Goal: Information Seeking & Learning: Check status

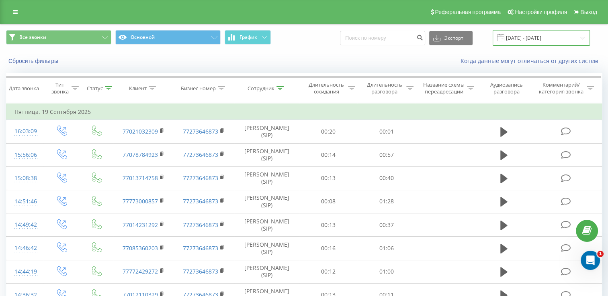
click at [523, 39] on input "[DATE] - [DATE]" at bounding box center [540, 38] width 97 height 16
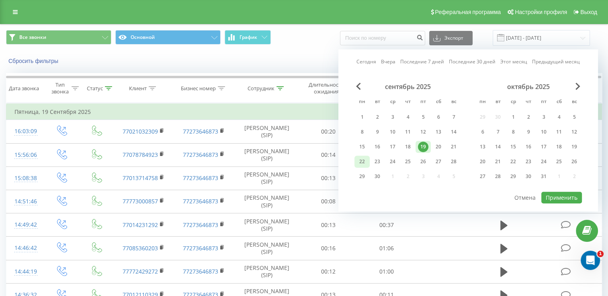
click at [364, 161] on div "22" at bounding box center [362, 162] width 10 height 10
click at [555, 195] on button "Применить" at bounding box center [561, 198] width 41 height 12
type input "[DATE] - [DATE]"
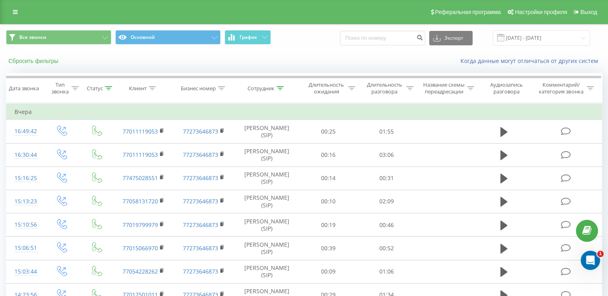
click at [48, 60] on button "Сбросить фильтры" at bounding box center [34, 60] width 56 height 7
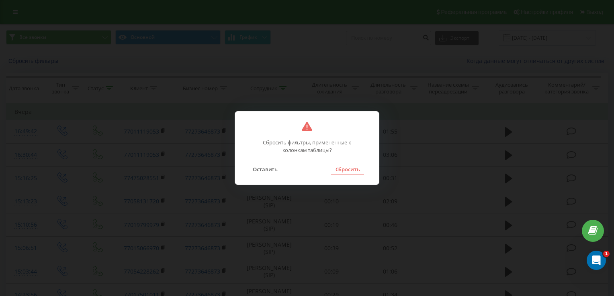
click at [355, 166] on button "Сбросить" at bounding box center [347, 169] width 33 height 10
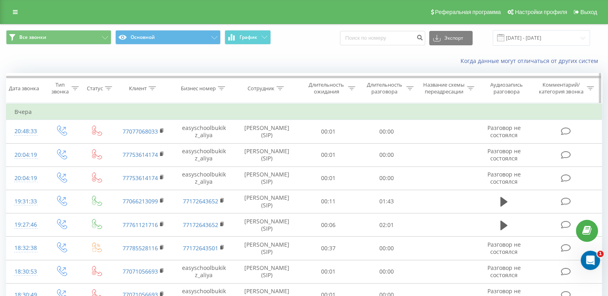
click at [148, 92] on div "Клиент" at bounding box center [142, 88] width 27 height 7
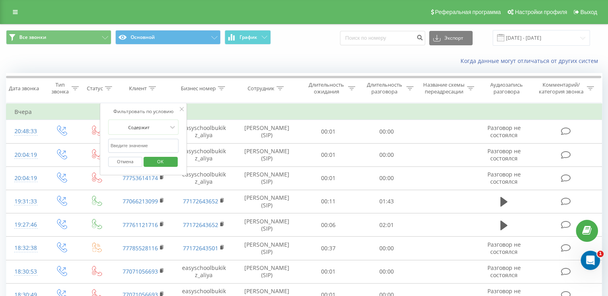
click at [143, 149] on input "text" at bounding box center [143, 146] width 71 height 14
paste input "7051065140"
click at [170, 165] on span "OK" at bounding box center [160, 161] width 22 height 12
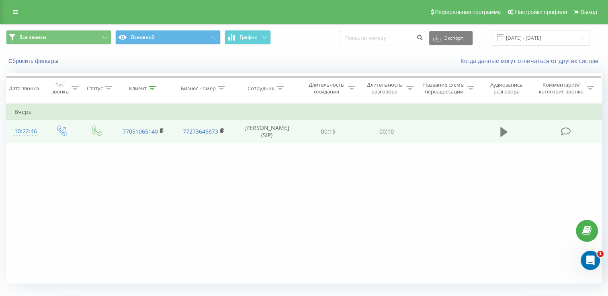
click at [502, 136] on icon at bounding box center [503, 132] width 7 height 10
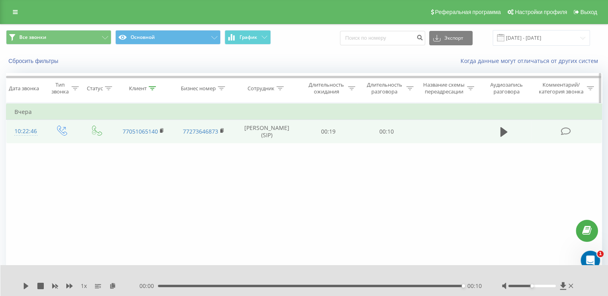
click at [154, 90] on icon at bounding box center [152, 88] width 7 height 4
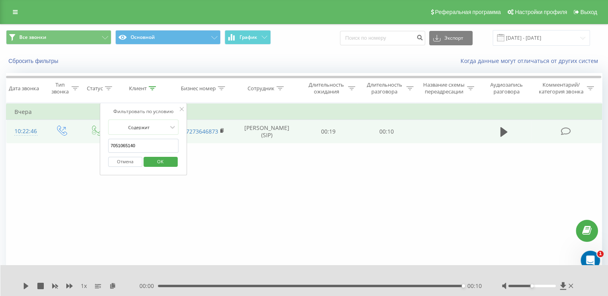
drag, startPoint x: 138, startPoint y: 154, endPoint x: 78, endPoint y: 141, distance: 62.1
click at [78, 141] on table "Фильтровать по условию Равно Введите значение Отмена OK Фильтровать по условию …" at bounding box center [304, 123] width 596 height 40
paste input "85306372"
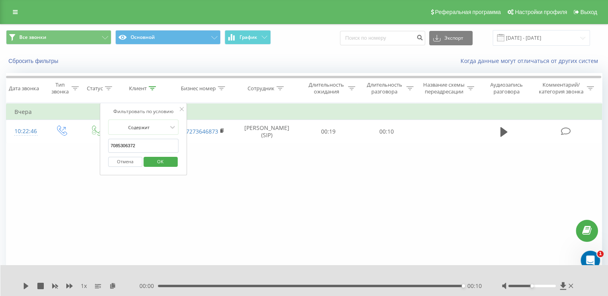
click at [161, 168] on span "OK" at bounding box center [160, 161] width 22 height 12
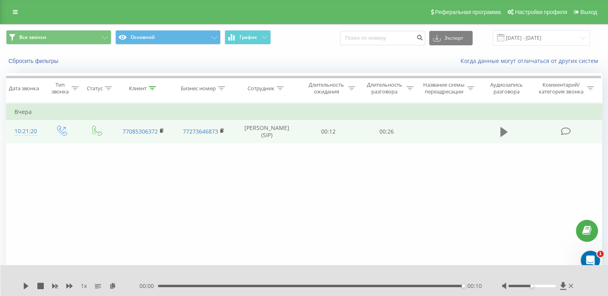
click at [503, 137] on icon at bounding box center [503, 132] width 7 height 10
click at [152, 90] on icon at bounding box center [152, 88] width 7 height 4
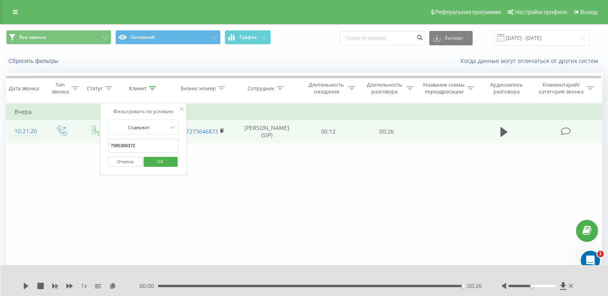
drag, startPoint x: 151, startPoint y: 147, endPoint x: 35, endPoint y: 148, distance: 116.5
click at [39, 143] on table "Фильтровать по условию Равно Введите значение Отмена OK Фильтровать по условию …" at bounding box center [304, 123] width 596 height 40
paste input "76082654"
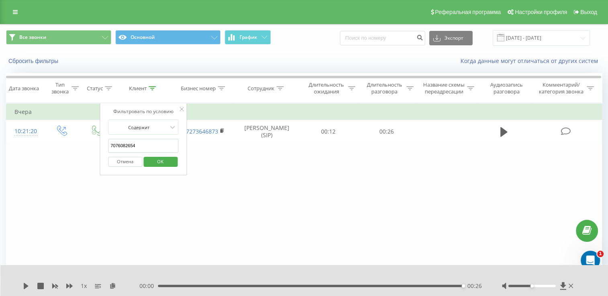
click at [155, 168] on span "OK" at bounding box center [160, 161] width 22 height 12
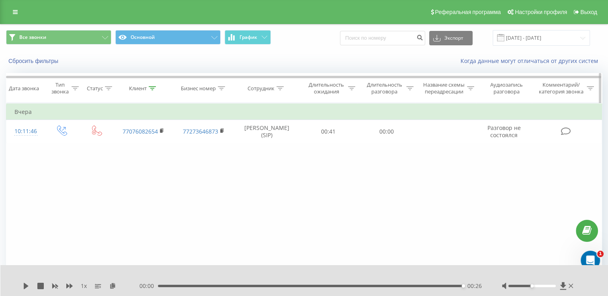
click at [151, 90] on icon at bounding box center [152, 88] width 7 height 4
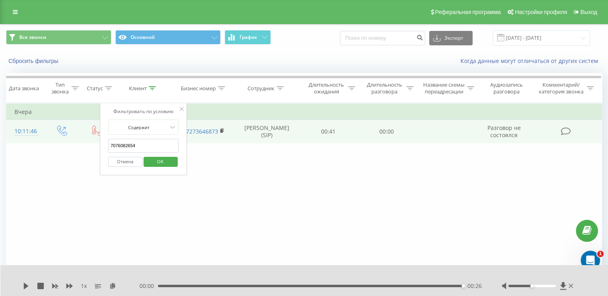
drag, startPoint x: 144, startPoint y: 151, endPoint x: 64, endPoint y: 146, distance: 79.7
click at [64, 143] on table "Фильтровать по условию Равно Введите значение Отмена OK Фильтровать по условию …" at bounding box center [304, 123] width 596 height 40
paste input "9330298"
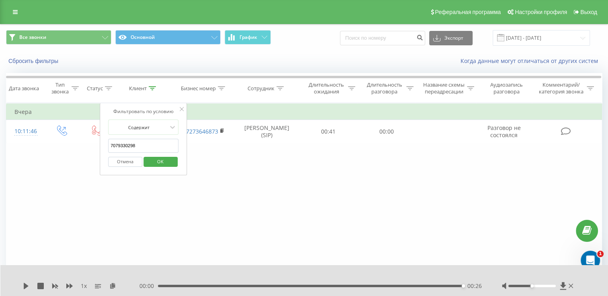
click at [158, 163] on span "OK" at bounding box center [160, 161] width 22 height 12
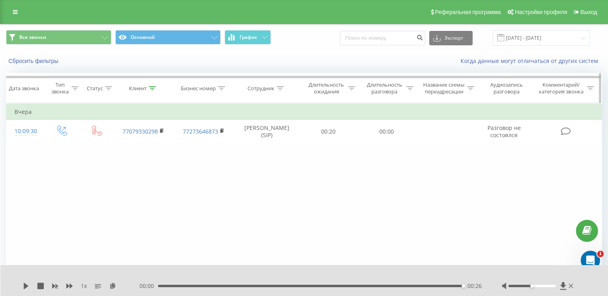
click at [152, 90] on icon at bounding box center [152, 88] width 7 height 4
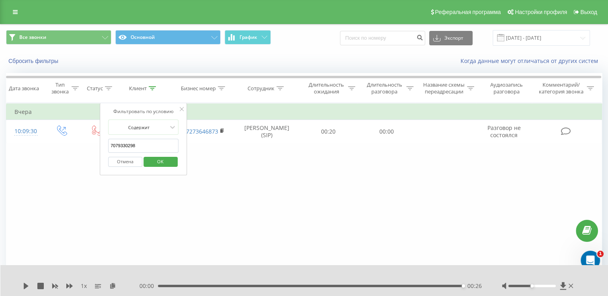
drag, startPoint x: 95, startPoint y: 152, endPoint x: 76, endPoint y: 152, distance: 19.3
click at [76, 152] on div "Фильтровать по условию Равно Введите значение Отмена OK Фильтровать по условию …" at bounding box center [304, 193] width 596 height 181
paste input "773360669"
click at [158, 168] on span "OK" at bounding box center [160, 161] width 22 height 12
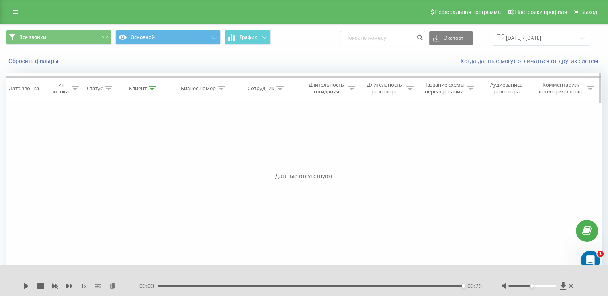
click at [150, 90] on icon at bounding box center [152, 88] width 7 height 4
drag, startPoint x: 151, startPoint y: 151, endPoint x: 71, endPoint y: 138, distance: 81.8
click at [71, 138] on div "Фильтровать по условию Равно Введите значение Отмена OK Фильтровать по условию …" at bounding box center [304, 193] width 596 height 181
paste input "079330298"
type input "7079330298"
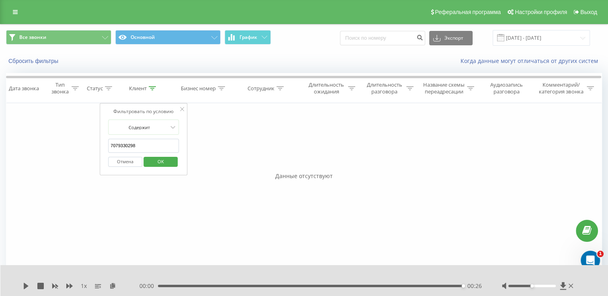
click at [166, 167] on span "OK" at bounding box center [160, 161] width 22 height 12
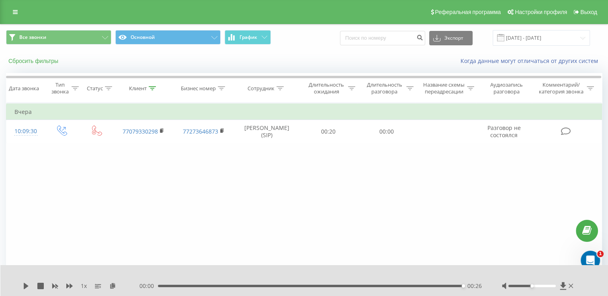
click at [37, 60] on button "Сбросить фильтры" at bounding box center [34, 60] width 56 height 7
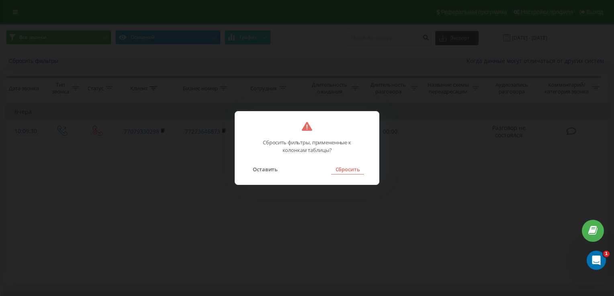
click at [347, 172] on button "Сбросить" at bounding box center [347, 169] width 33 height 10
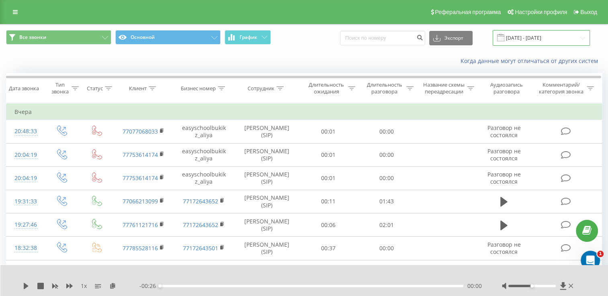
click at [541, 41] on input "[DATE] - [DATE]" at bounding box center [540, 38] width 97 height 16
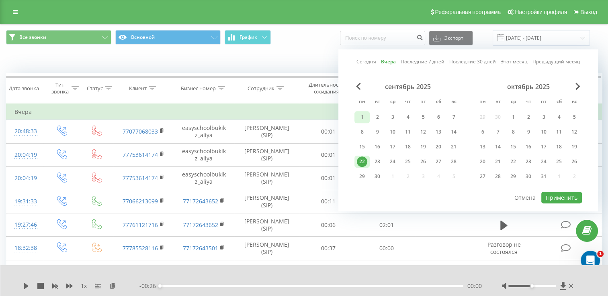
click at [363, 116] on div "1" at bounding box center [362, 117] width 10 height 10
click at [358, 163] on div "22" at bounding box center [362, 162] width 10 height 10
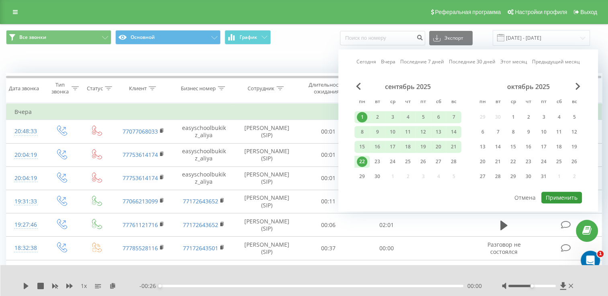
click at [567, 197] on button "Применить" at bounding box center [561, 198] width 41 height 12
type input "[DATE] - [DATE]"
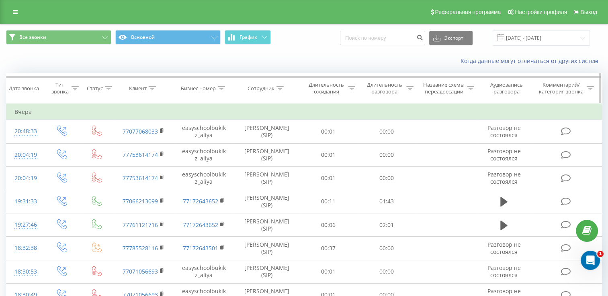
click at [153, 90] on icon at bounding box center [152, 88] width 7 height 4
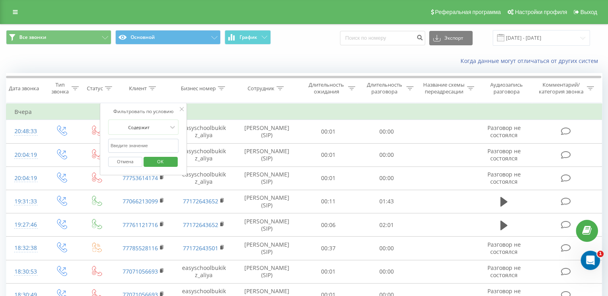
click at [140, 150] on input "text" at bounding box center [143, 146] width 71 height 14
paste input "7478403200"
click at [164, 167] on span "OK" at bounding box center [160, 161] width 22 height 12
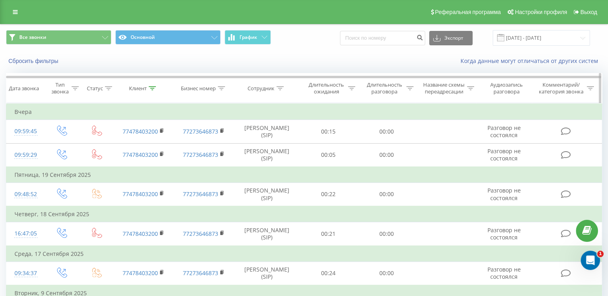
click at [155, 90] on icon at bounding box center [152, 88] width 7 height 4
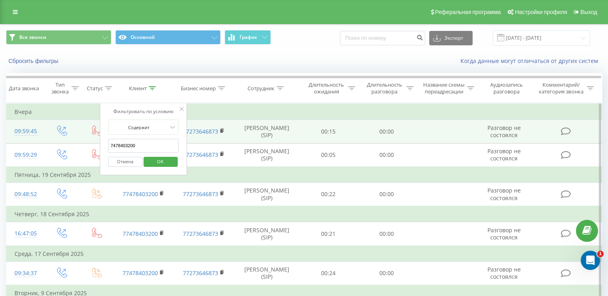
drag, startPoint x: 149, startPoint y: 151, endPoint x: 60, endPoint y: 146, distance: 89.3
click at [60, 146] on table "Фильтровать по условию Равно Введите значение Отмена OK Фильтровать по условию …" at bounding box center [304, 214] width 596 height 222
paste input "075456005"
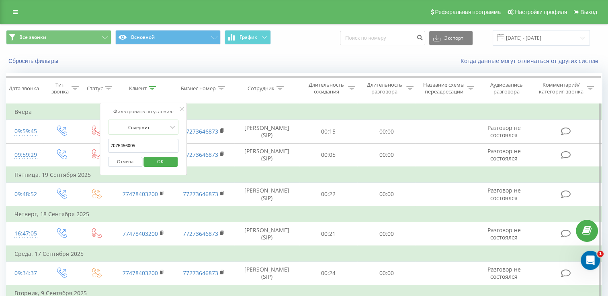
type input "7075456005"
click at [154, 168] on span "OK" at bounding box center [160, 161] width 22 height 12
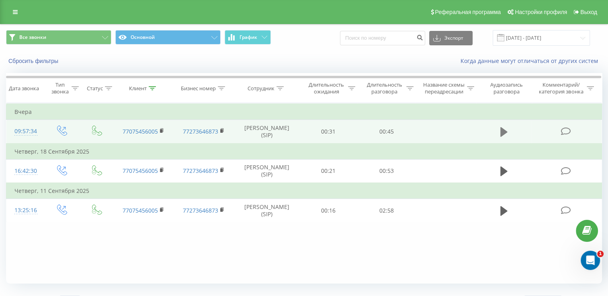
click at [502, 137] on icon at bounding box center [503, 132] width 7 height 10
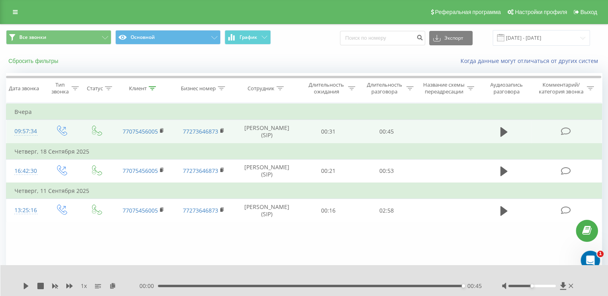
click at [47, 60] on button "Сбросить фильтры" at bounding box center [34, 60] width 56 height 7
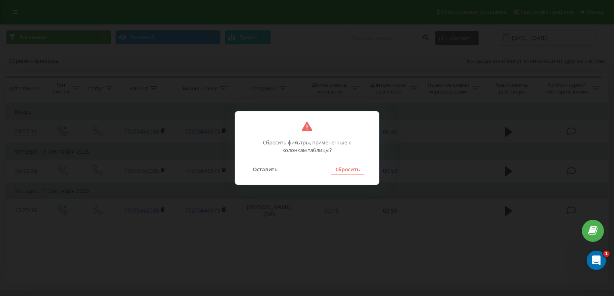
click at [354, 171] on button "Сбросить" at bounding box center [347, 169] width 33 height 10
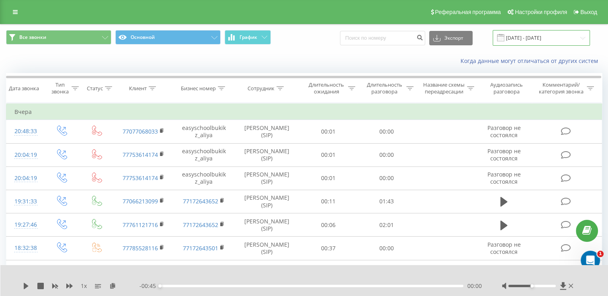
click at [543, 39] on input "[DATE] - [DATE]" at bounding box center [540, 38] width 97 height 16
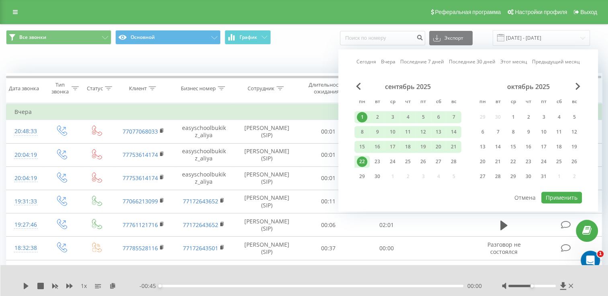
click at [362, 163] on div "22" at bounding box center [362, 162] width 10 height 10
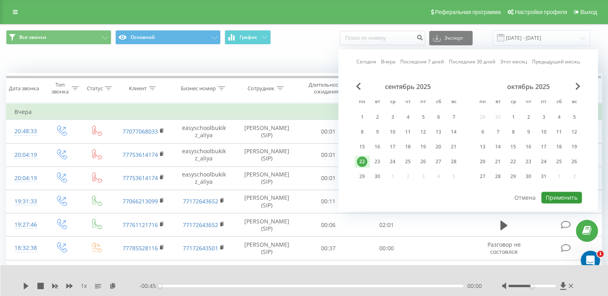
click at [557, 196] on button "Применить" at bounding box center [561, 198] width 41 height 12
type input "[DATE] - [DATE]"
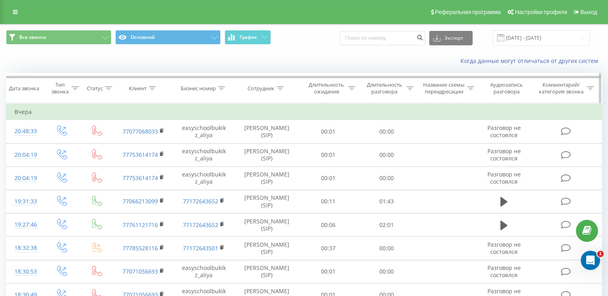
click at [151, 90] on icon at bounding box center [152, 88] width 7 height 4
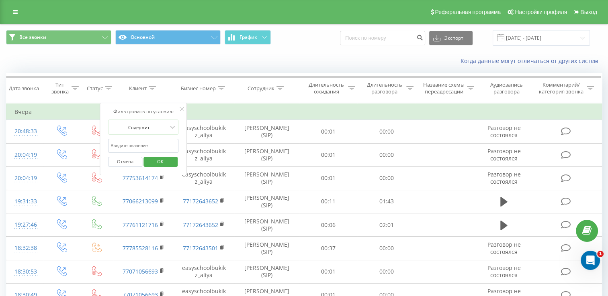
click at [129, 153] on input "text" at bounding box center [143, 146] width 71 height 14
click at [278, 90] on icon at bounding box center [279, 88] width 7 height 4
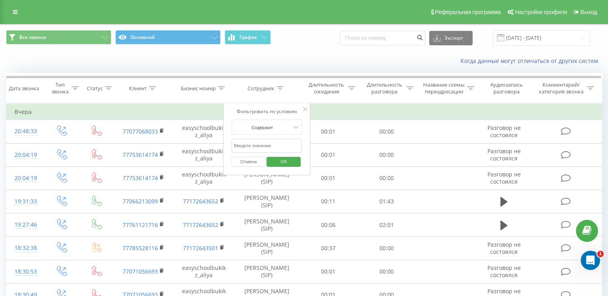
click at [272, 152] on input "text" at bounding box center [266, 146] width 71 height 14
type input "кононенко"
click at [276, 168] on span "OK" at bounding box center [283, 161] width 22 height 12
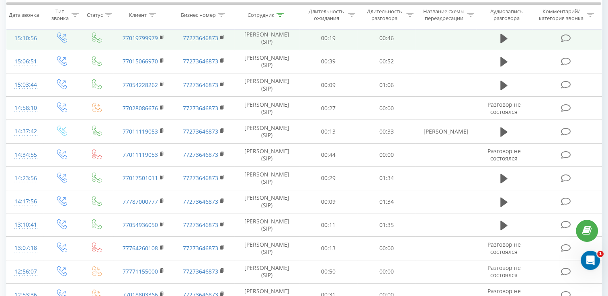
scroll to position [201, 0]
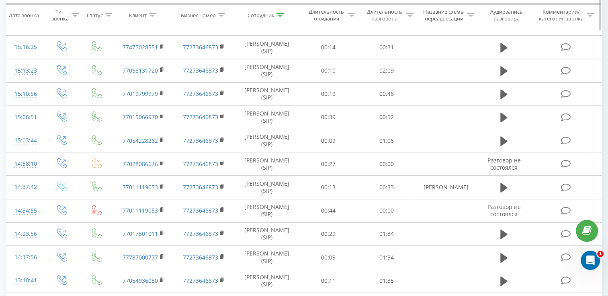
click at [107, 15] on div at bounding box center [108, 15] width 7 height 7
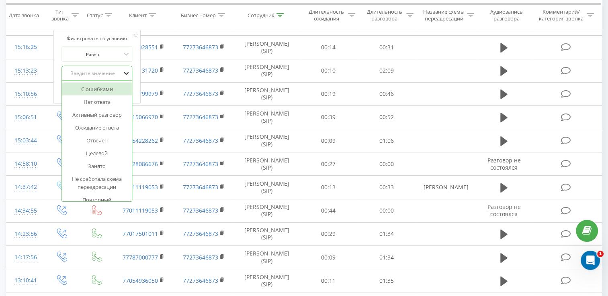
click at [127, 75] on icon at bounding box center [126, 73] width 5 height 3
click at [109, 141] on div "Отвечен" at bounding box center [97, 140] width 70 height 13
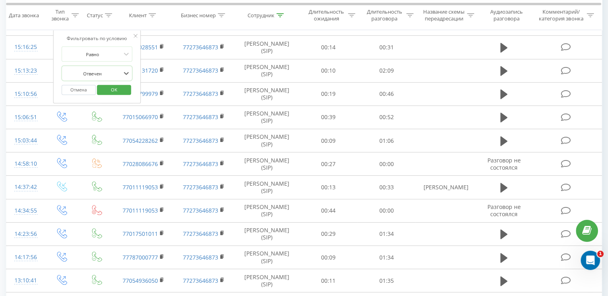
click at [122, 96] on span "OK" at bounding box center [114, 90] width 22 height 12
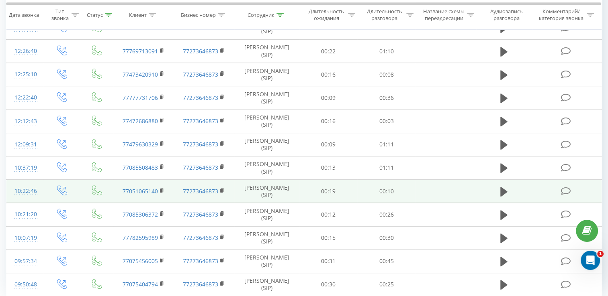
scroll to position [442, 0]
